Goal: Transaction & Acquisition: Book appointment/travel/reservation

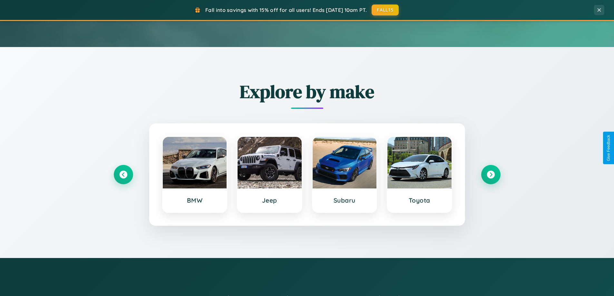
scroll to position [278, 0]
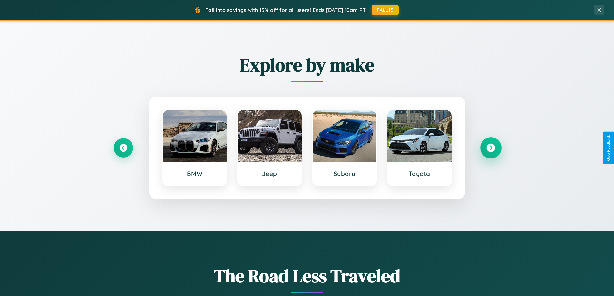
click at [490, 148] on icon at bounding box center [490, 148] width 9 height 9
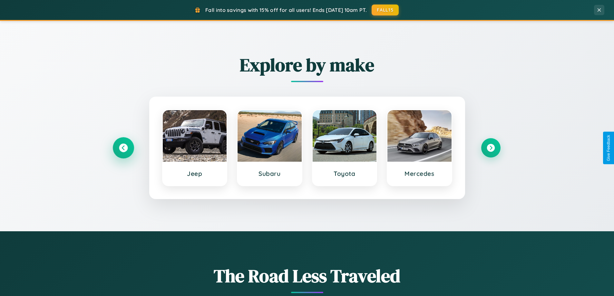
click at [123, 148] on icon at bounding box center [123, 148] width 9 height 9
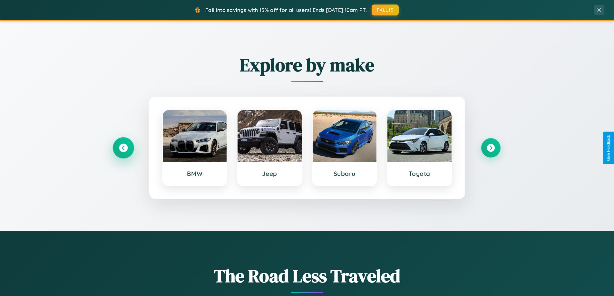
click at [123, 148] on icon at bounding box center [123, 148] width 9 height 9
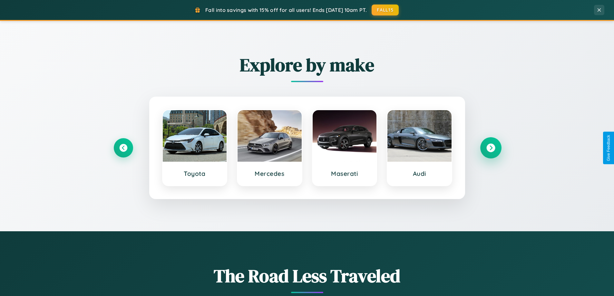
click at [490, 148] on icon at bounding box center [490, 148] width 9 height 9
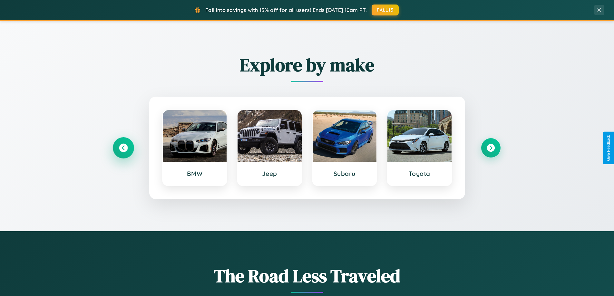
click at [123, 148] on icon at bounding box center [123, 148] width 9 height 9
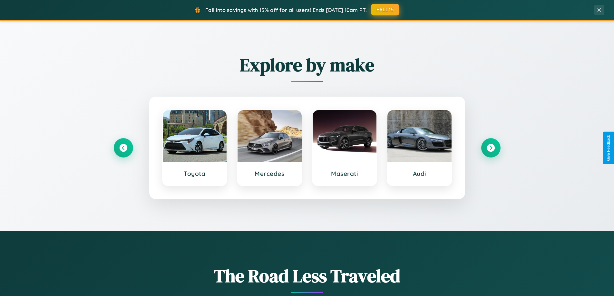
click at [385, 10] on button "FALL15" at bounding box center [385, 10] width 28 height 12
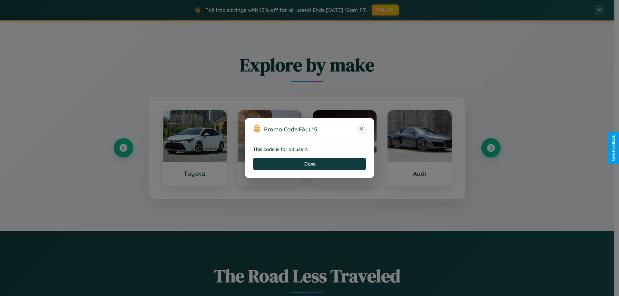
click at [361, 129] on icon at bounding box center [361, 129] width 6 height 6
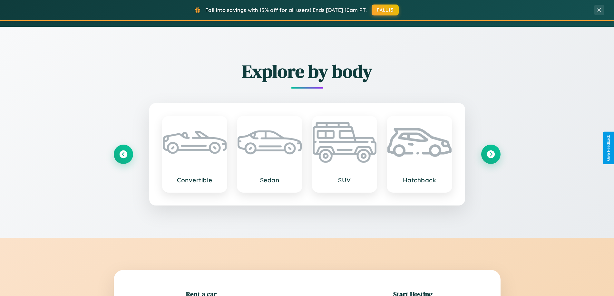
scroll to position [1035, 0]
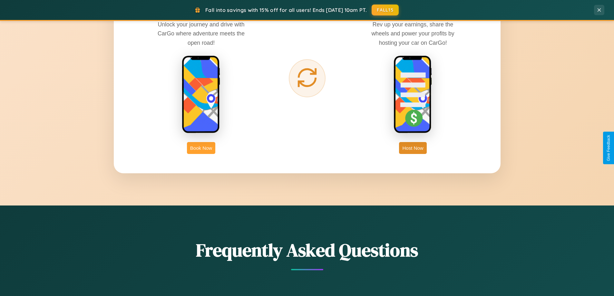
click at [201, 148] on button "Book Now" at bounding box center [201, 148] width 28 height 12
